Goal: Navigation & Orientation: Find specific page/section

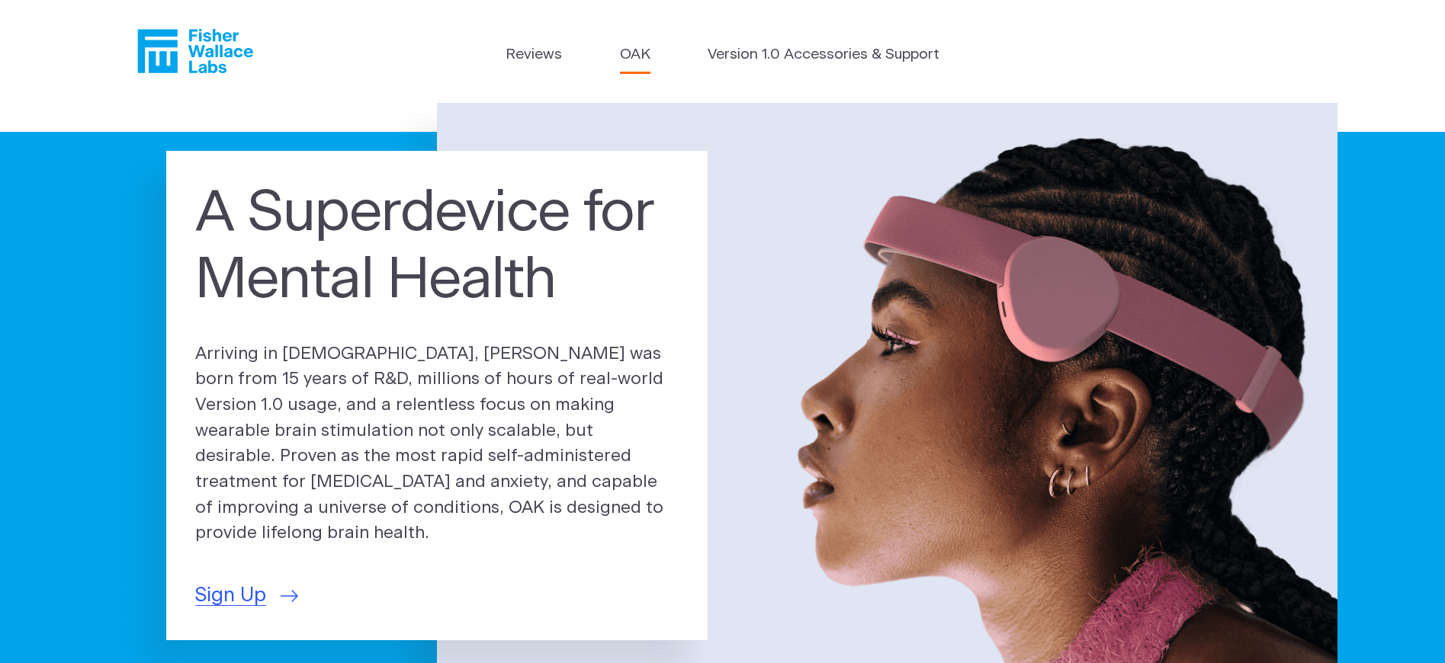
click at [631, 53] on link "OAK" at bounding box center [635, 55] width 31 height 22
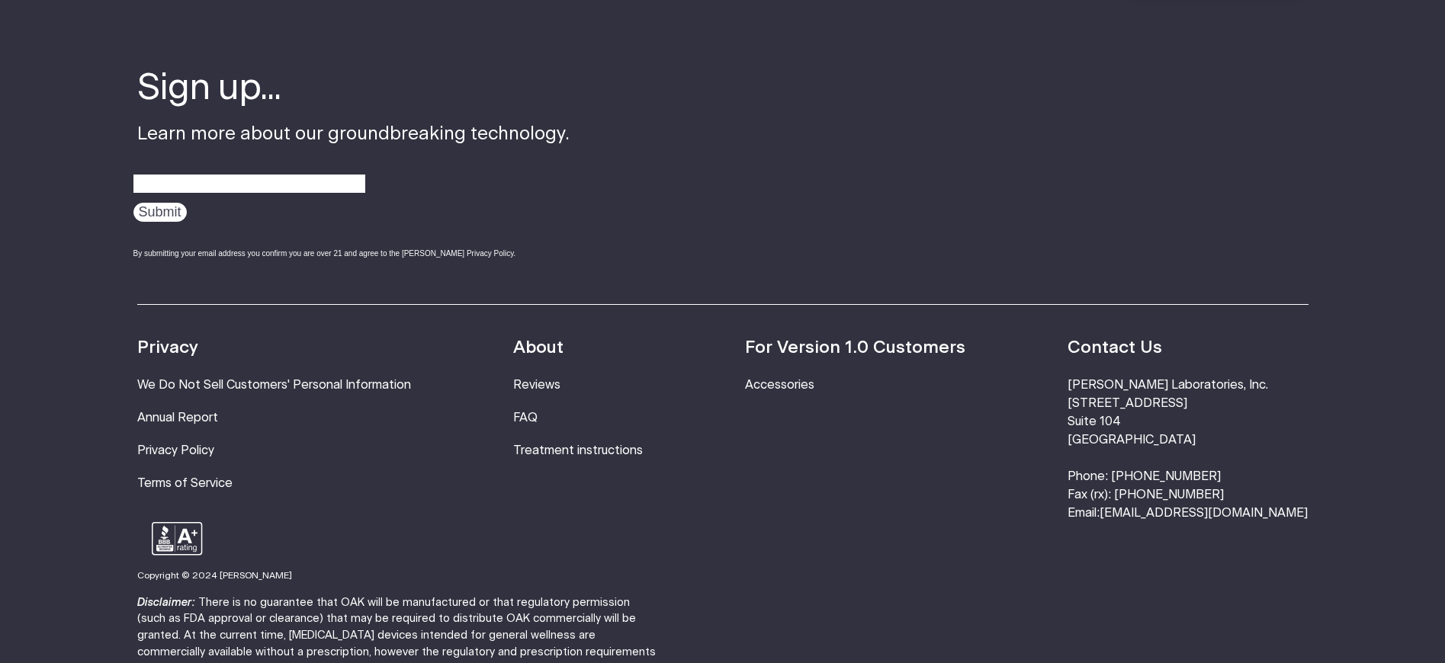
scroll to position [2820, 0]
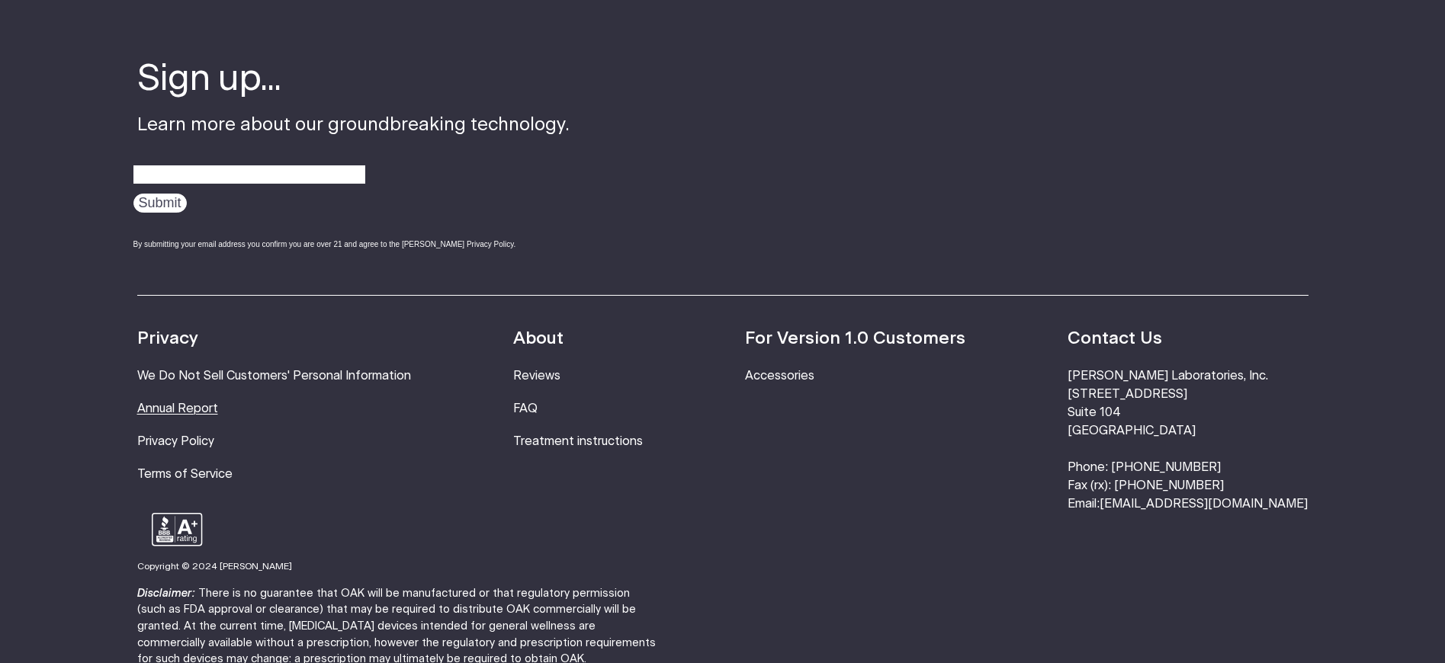
click at [194, 403] on link "Annual Report" at bounding box center [177, 409] width 81 height 12
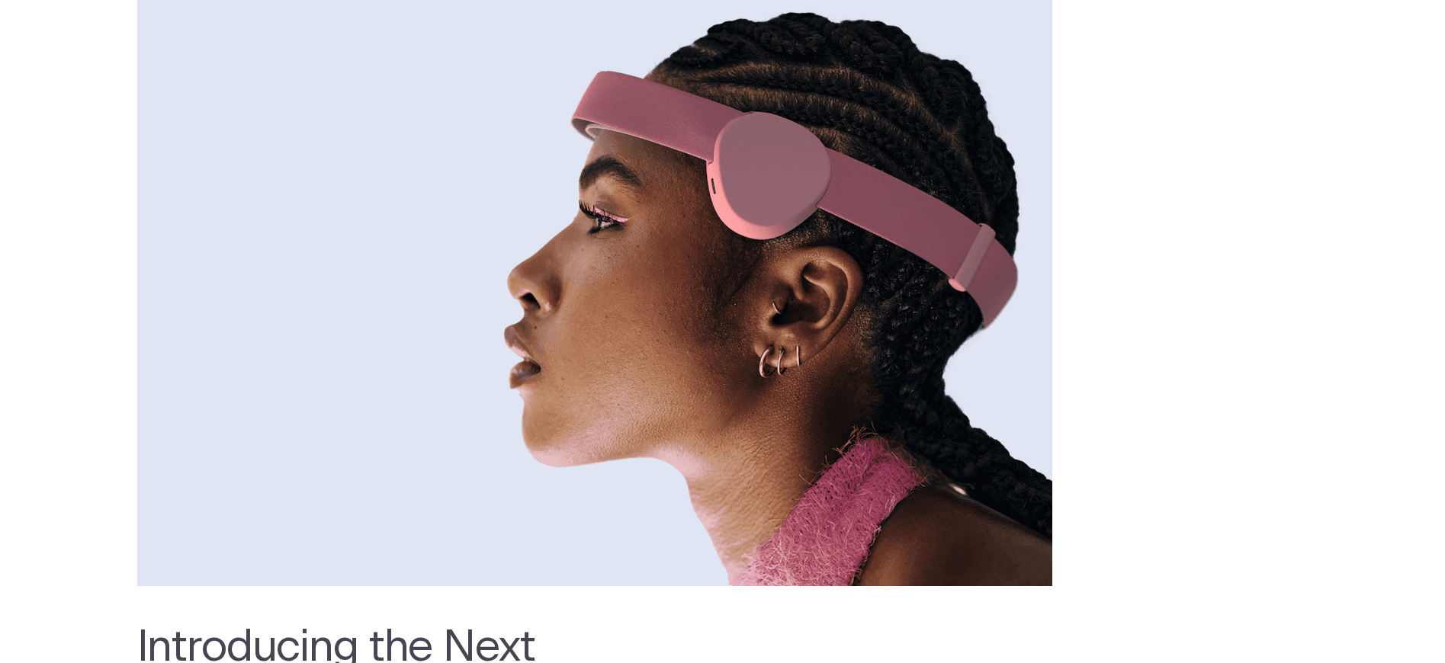
scroll to position [0, 0]
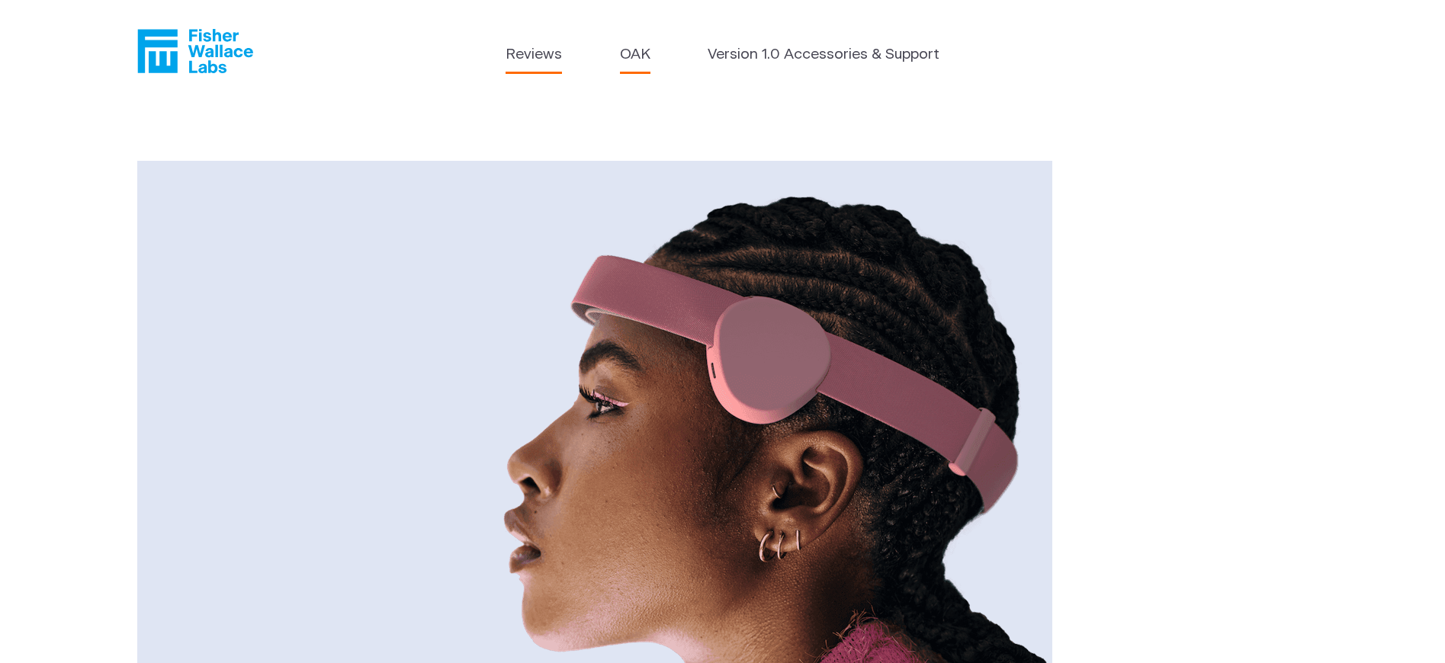
click at [513, 56] on link "Reviews" at bounding box center [534, 55] width 56 height 22
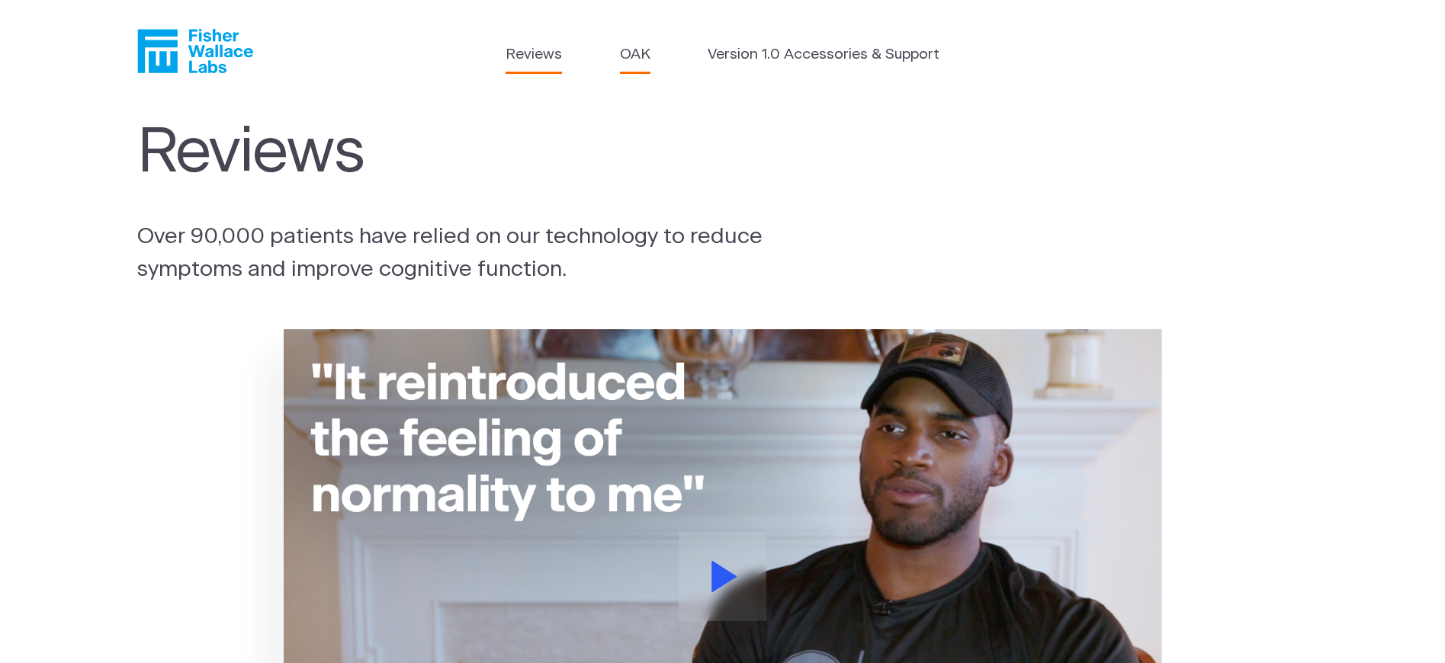
click at [626, 56] on link "OAK" at bounding box center [635, 55] width 31 height 22
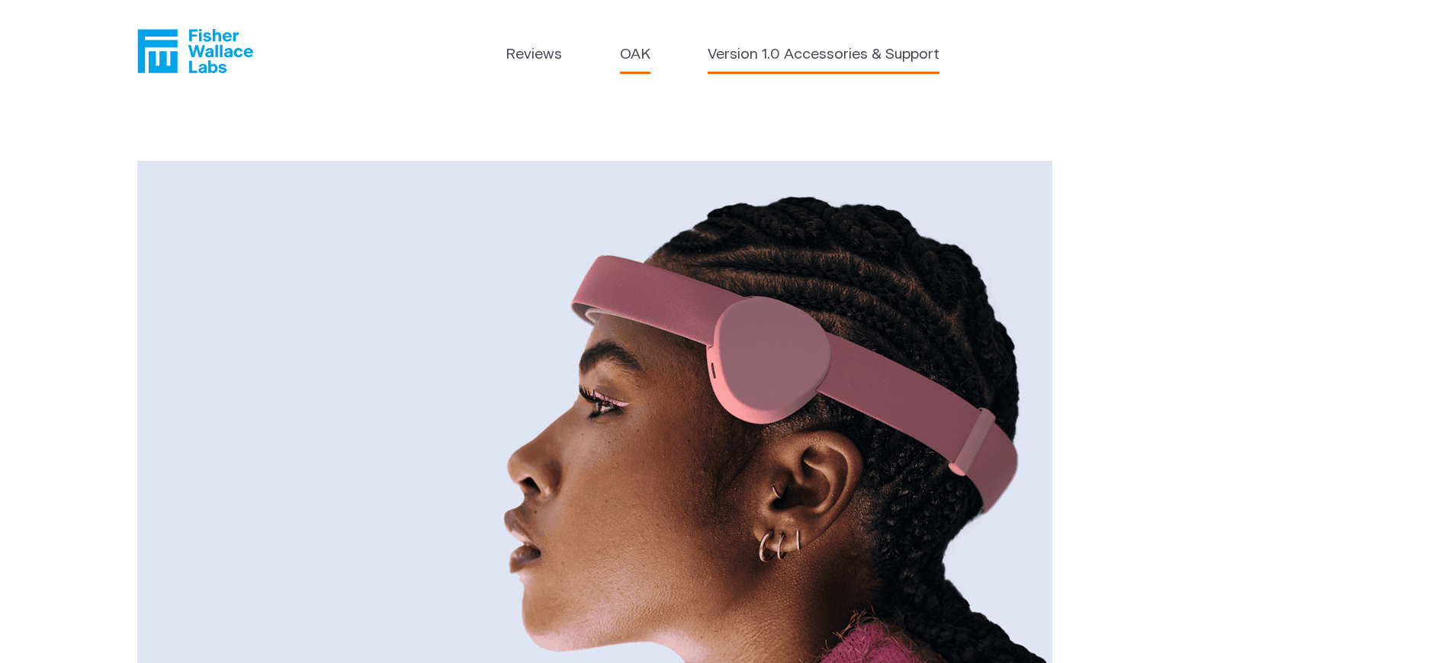
click at [829, 63] on link "Version 1.0 Accessories & Support" at bounding box center [824, 55] width 232 height 22
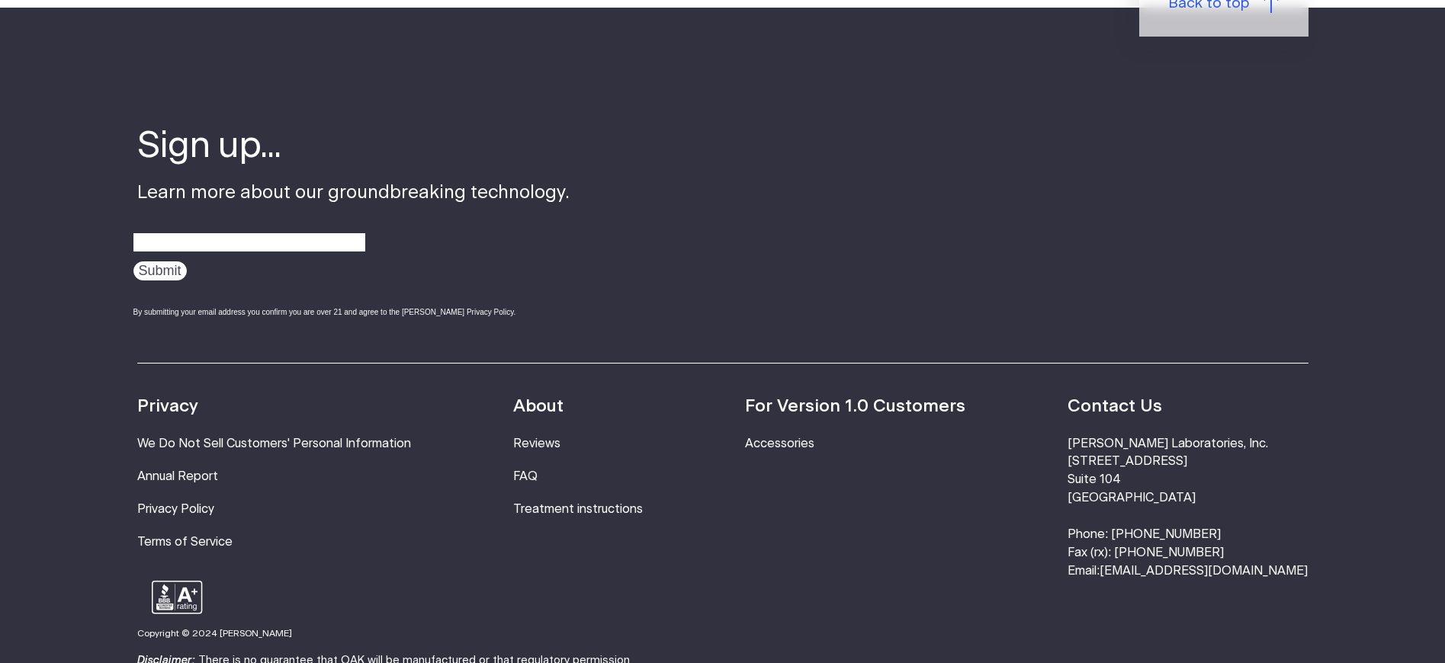
scroll to position [1339, 0]
